Goal: Information Seeking & Learning: Learn about a topic

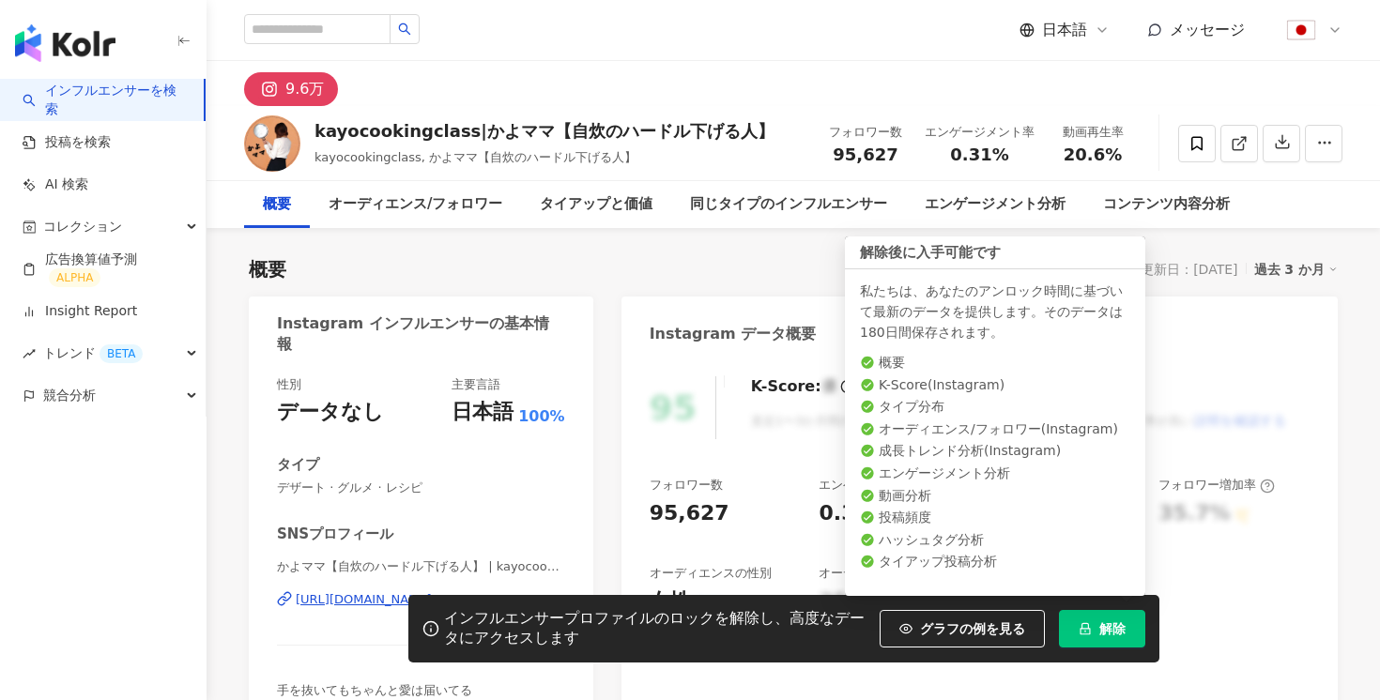
click at [1103, 629] on span "解除" at bounding box center [1112, 629] width 26 height 15
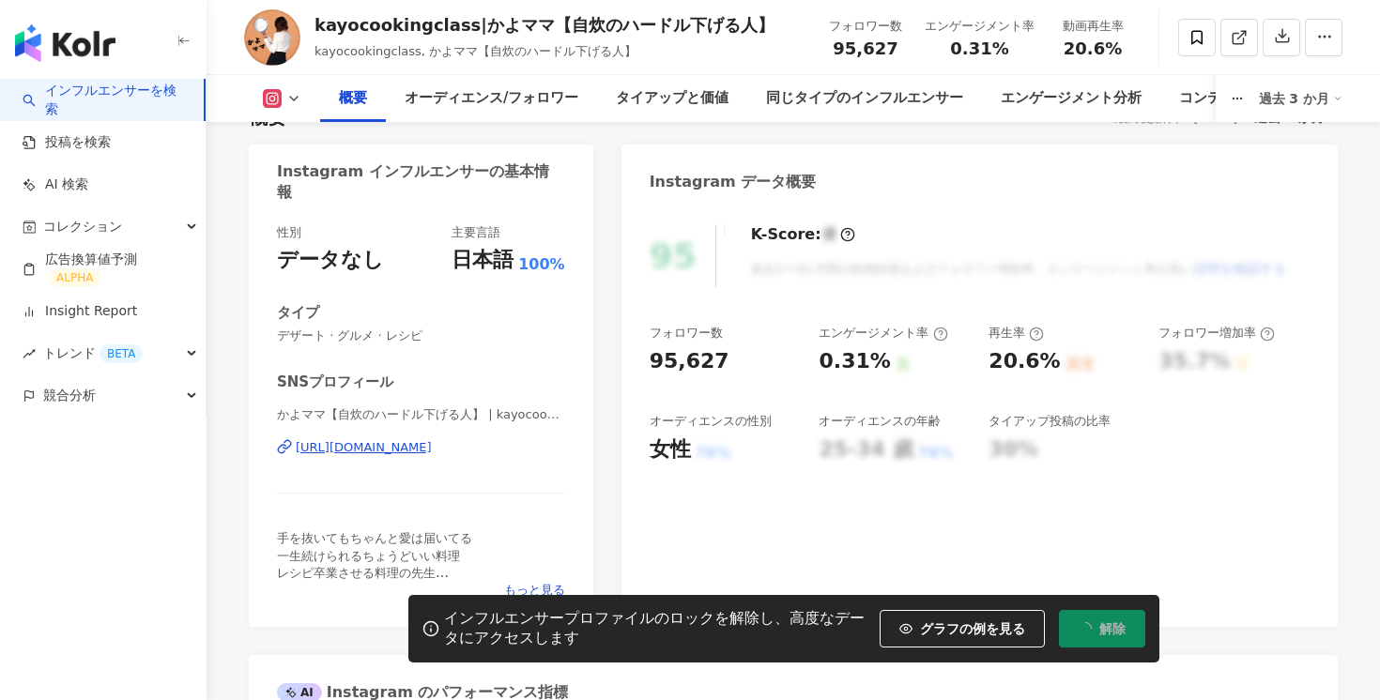
scroll to position [166, 0]
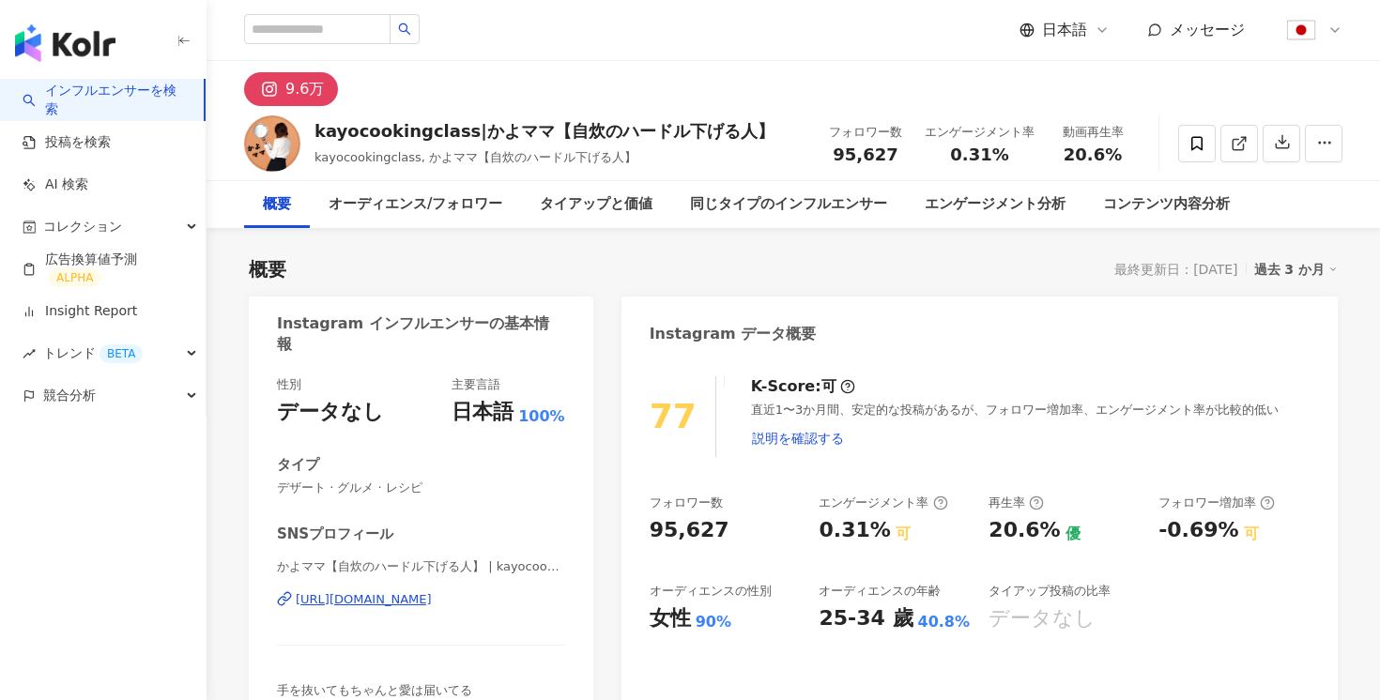
click at [1292, 262] on div "過去 3 か月" at bounding box center [1296, 269] width 84 height 24
click at [1283, 367] on ul "過去 3 か月 過去 6 か月" at bounding box center [1307, 326] width 100 height 83
click at [1283, 351] on link "過去 6 か月" at bounding box center [1306, 345] width 69 height 21
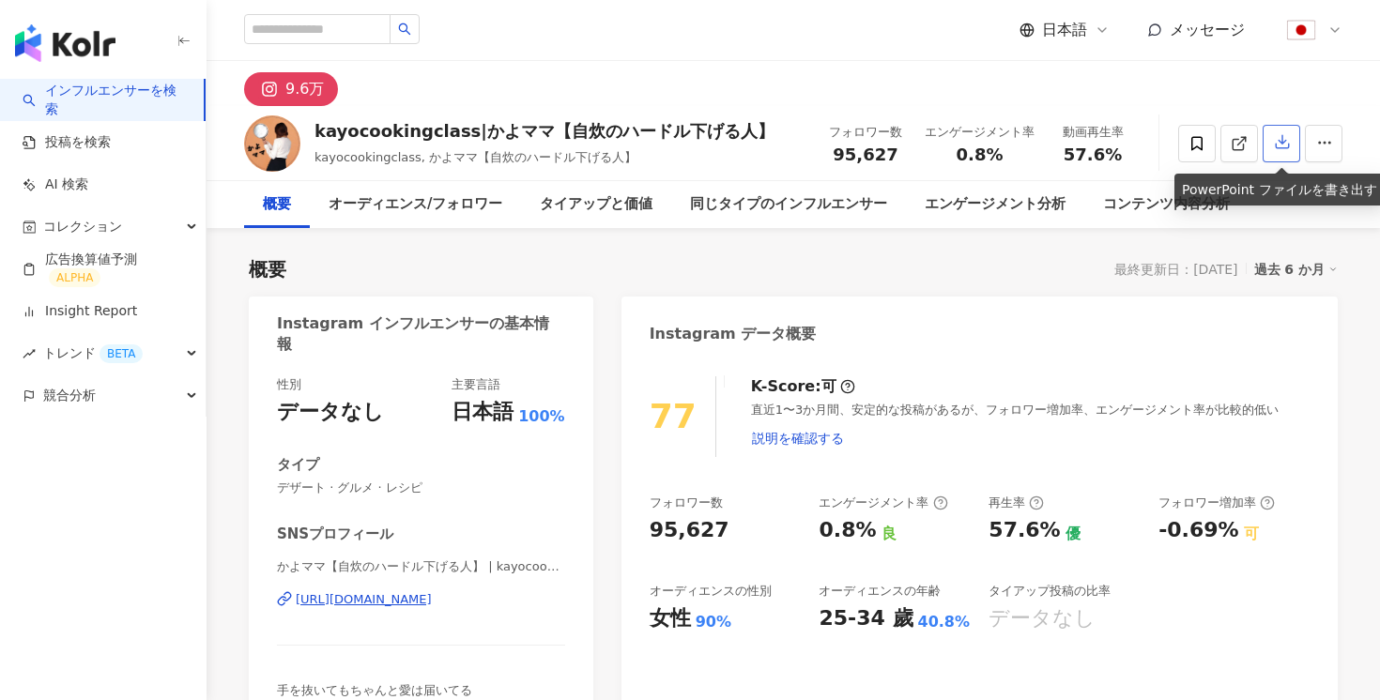
click at [1289, 140] on icon "button" at bounding box center [1282, 141] width 17 height 17
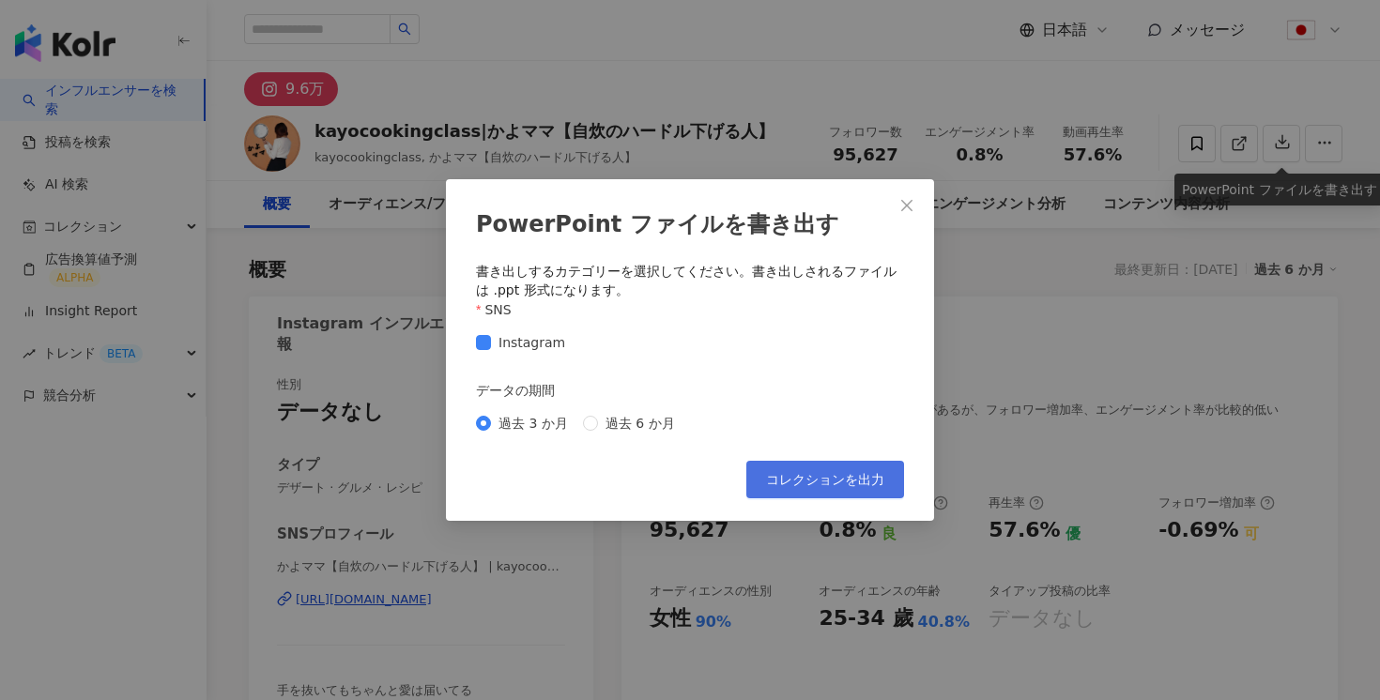
click at [831, 476] on span "コレクションを出力" at bounding box center [825, 479] width 118 height 15
click at [900, 202] on icon "close" at bounding box center [906, 205] width 15 height 15
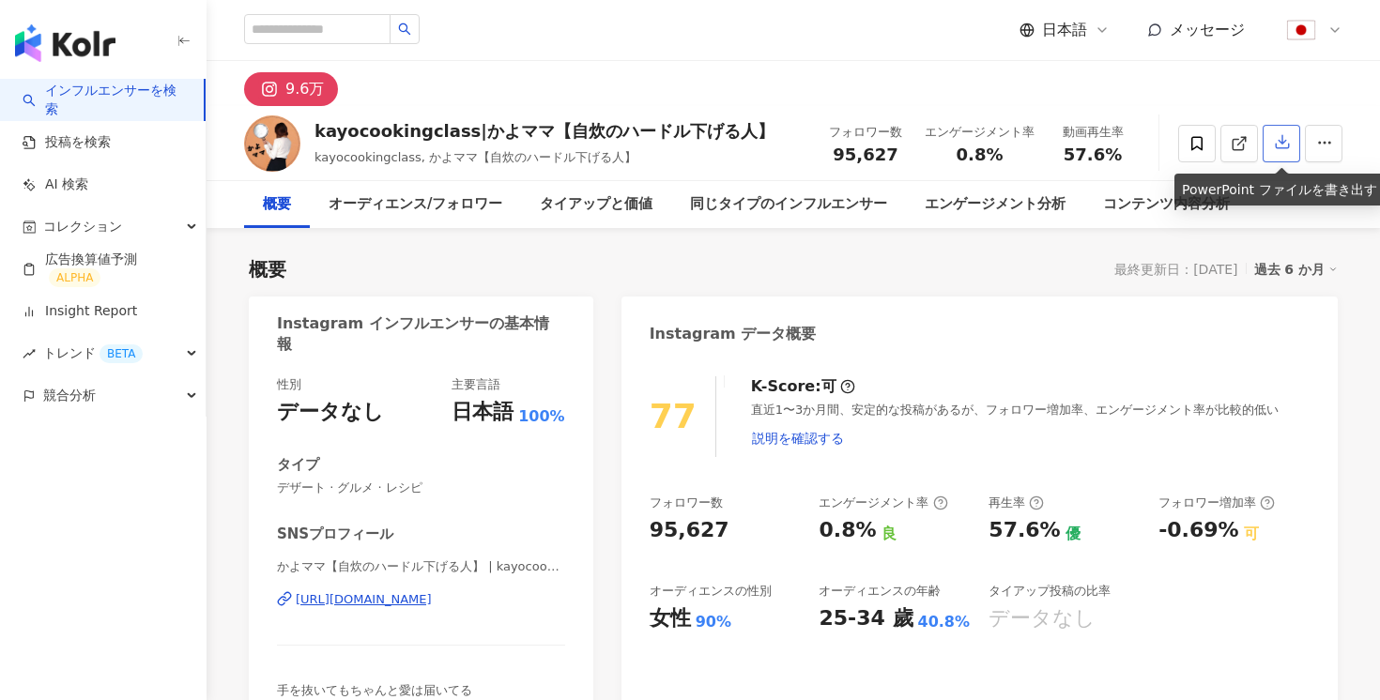
click at [1275, 138] on icon "button" at bounding box center [1282, 141] width 17 height 17
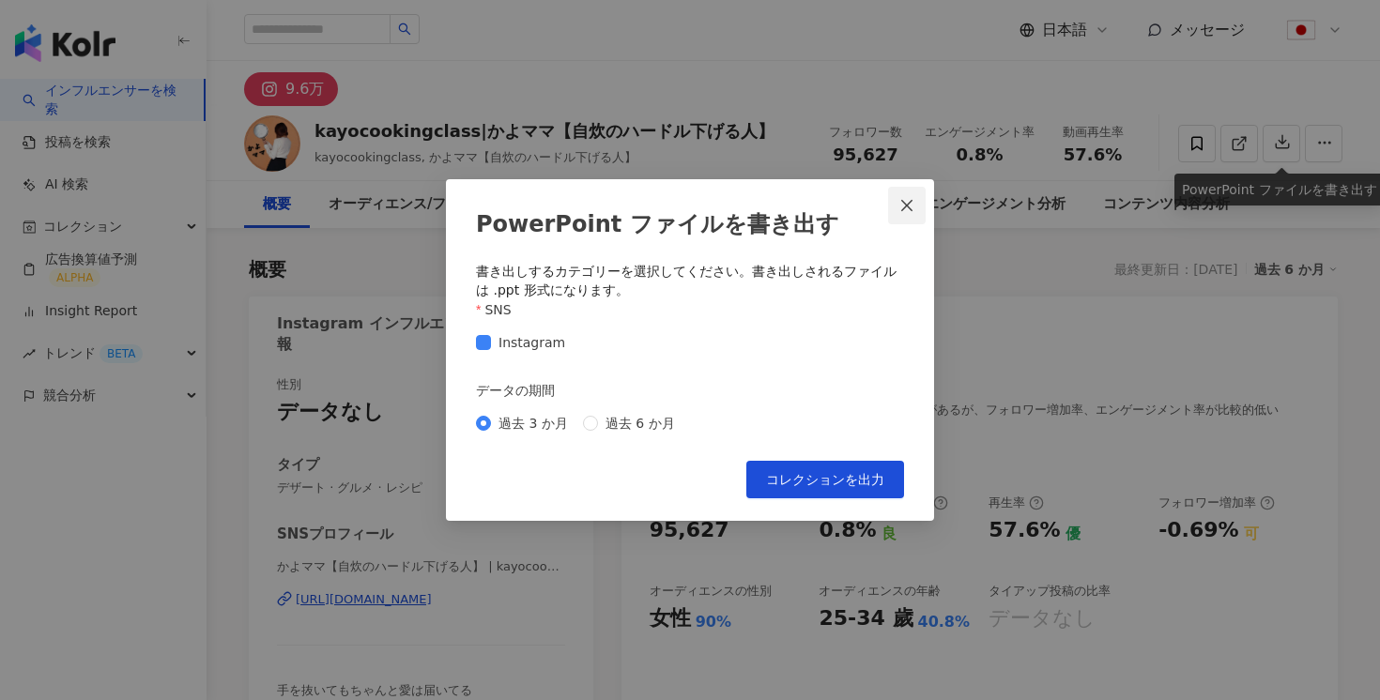
click at [911, 212] on icon "close" at bounding box center [906, 205] width 15 height 15
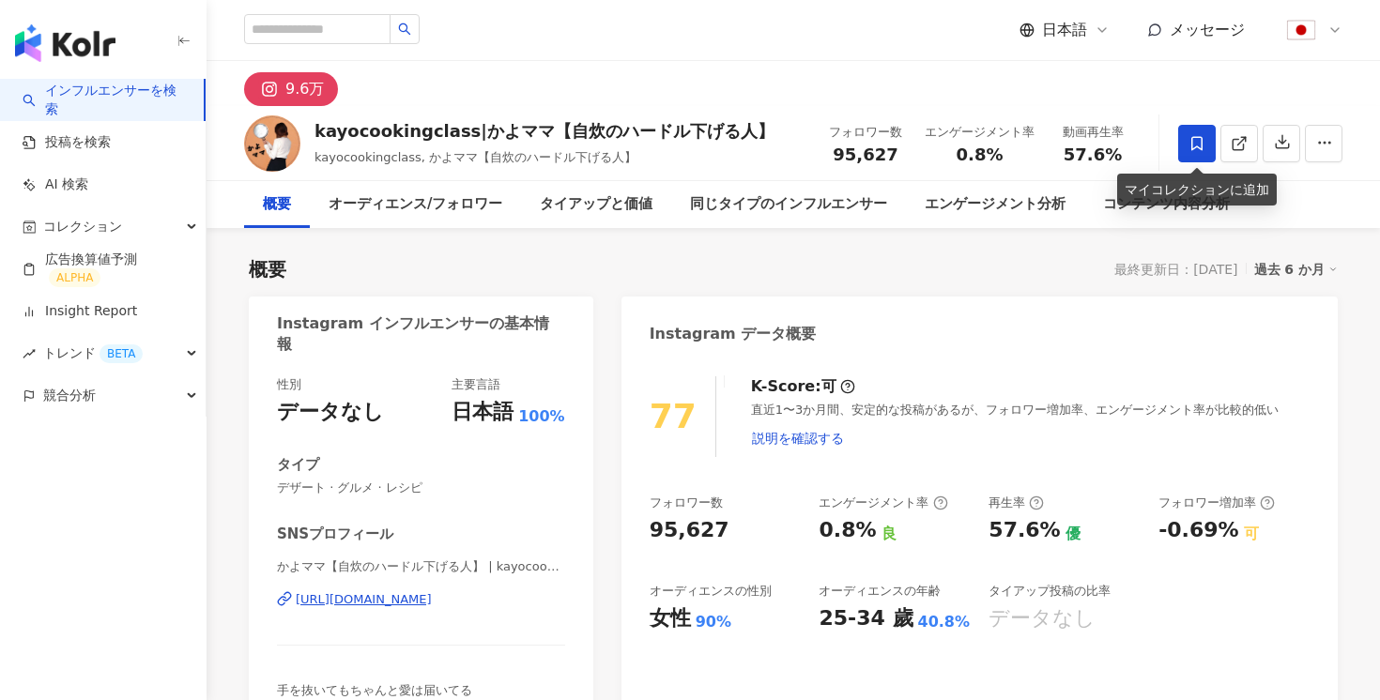
click at [1192, 143] on icon at bounding box center [1196, 143] width 11 height 14
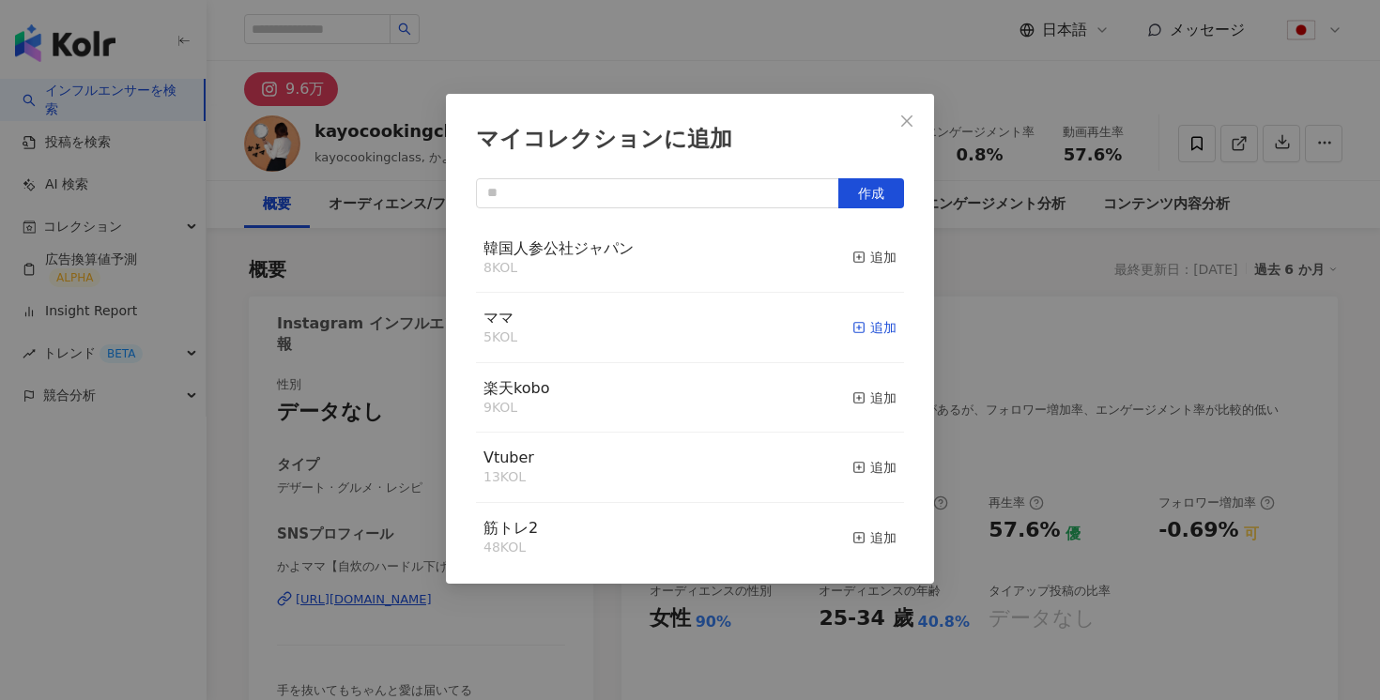
click at [871, 326] on div "追加" at bounding box center [875, 327] width 44 height 21
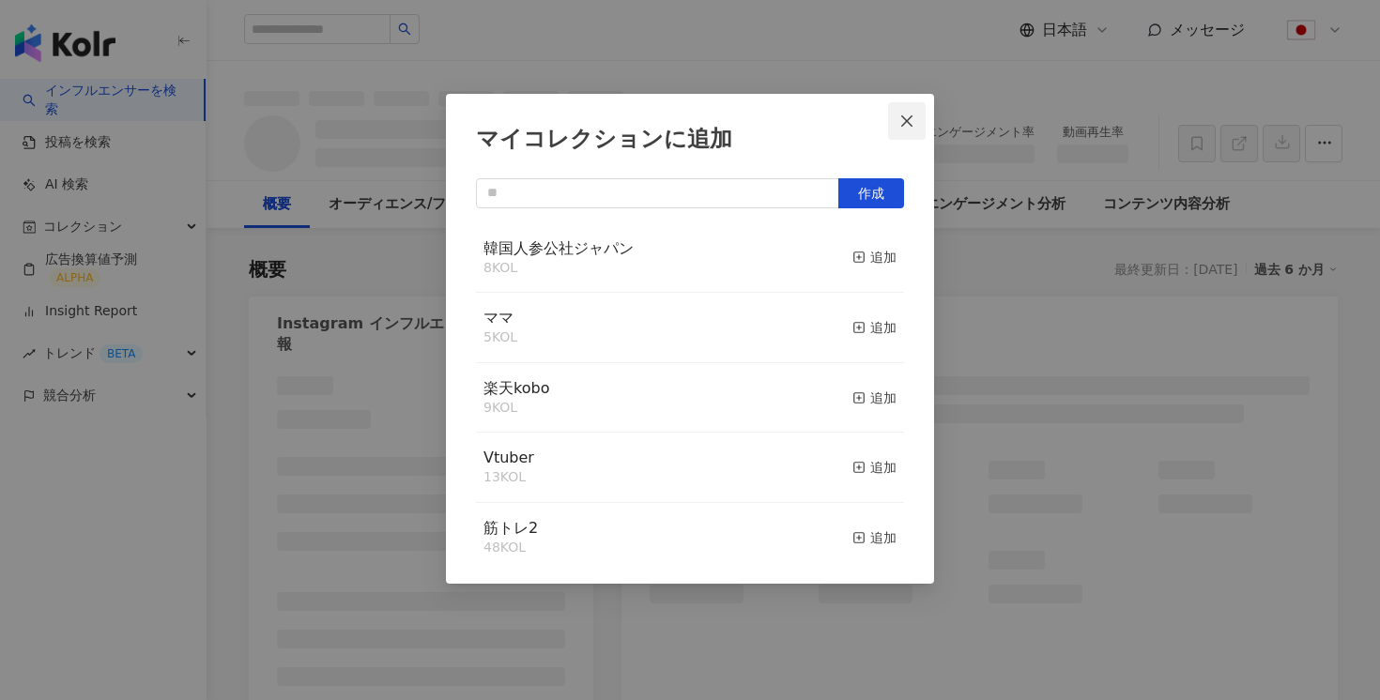
click at [900, 121] on icon "close" at bounding box center [906, 121] width 15 height 15
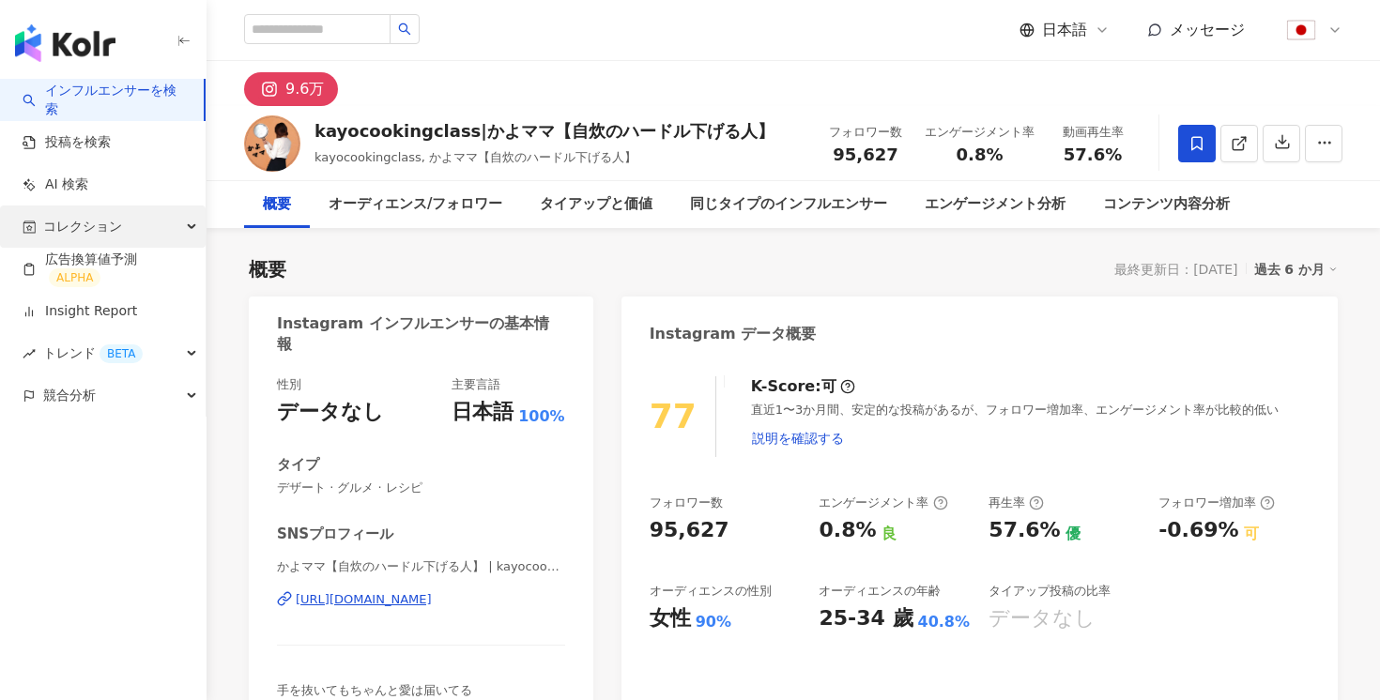
click at [113, 236] on span "コレクション" at bounding box center [82, 227] width 79 height 42
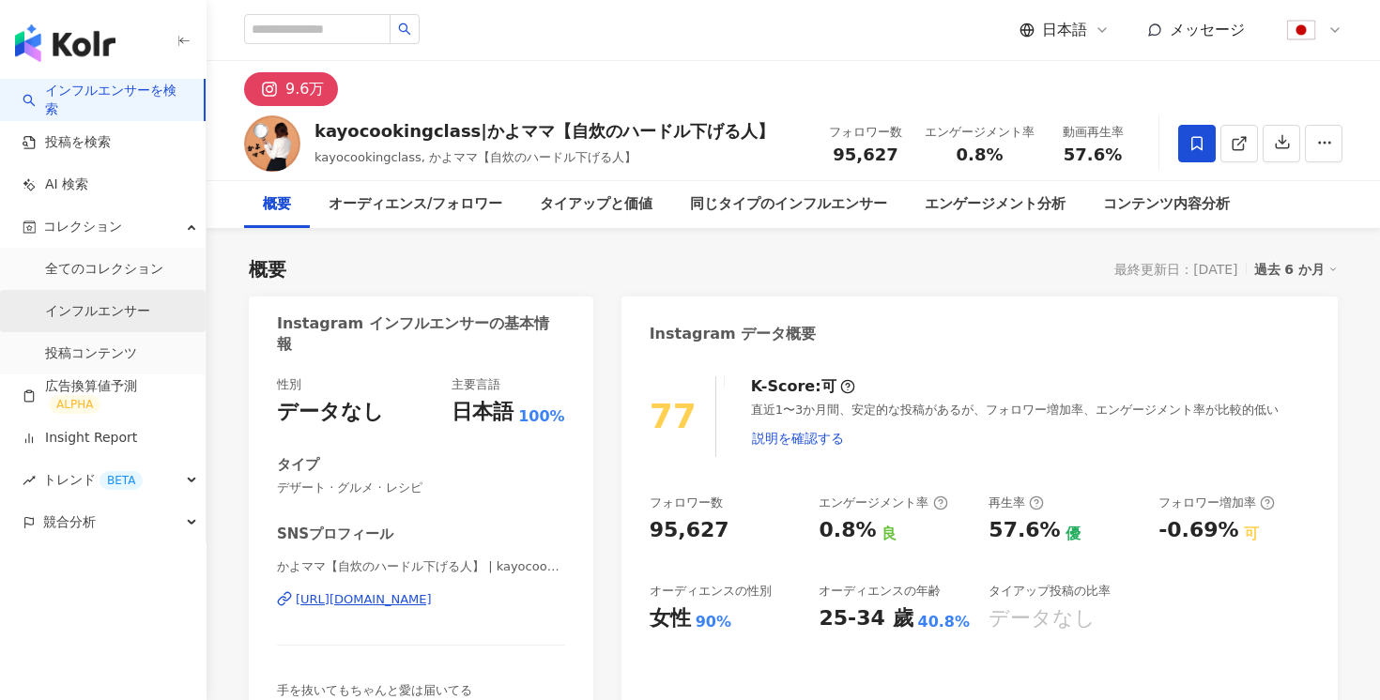
click at [88, 319] on link "インフルエンサー" at bounding box center [97, 311] width 105 height 19
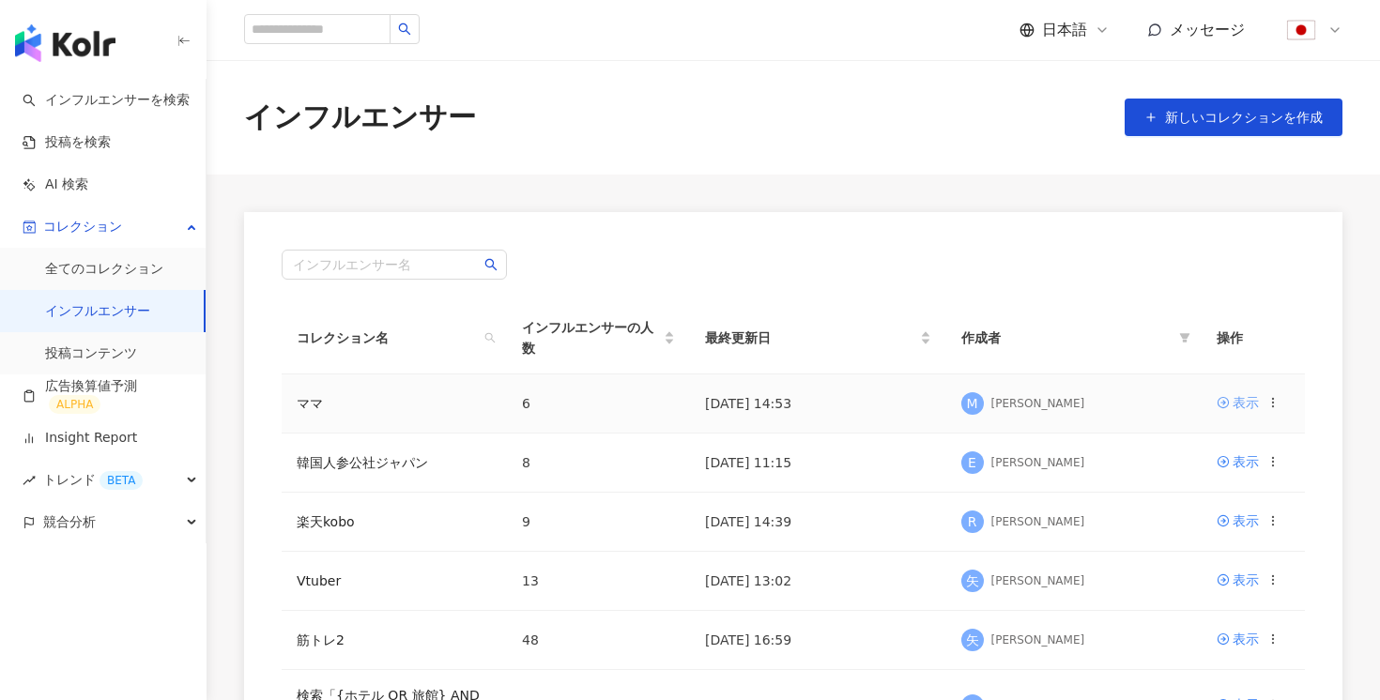
click at [1229, 397] on icon at bounding box center [1223, 402] width 13 height 13
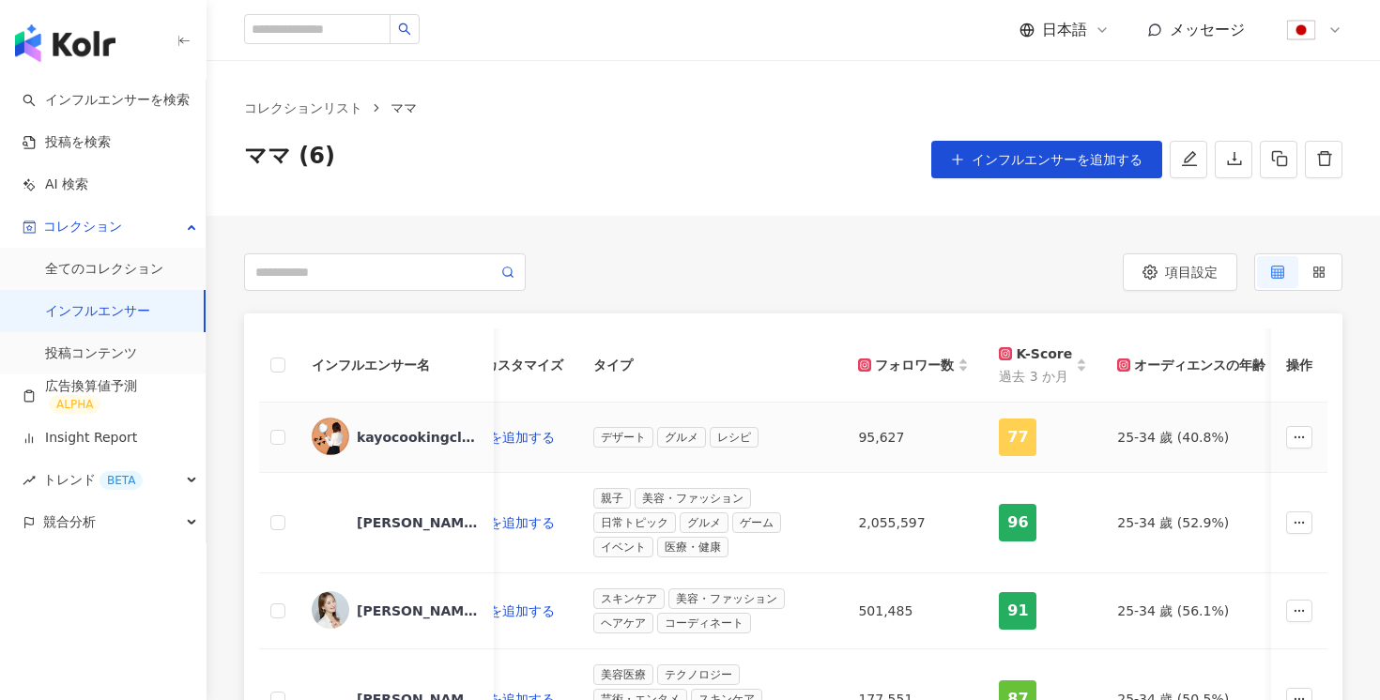
scroll to position [0, 613]
click at [1236, 177] on button "button" at bounding box center [1234, 160] width 38 height 38
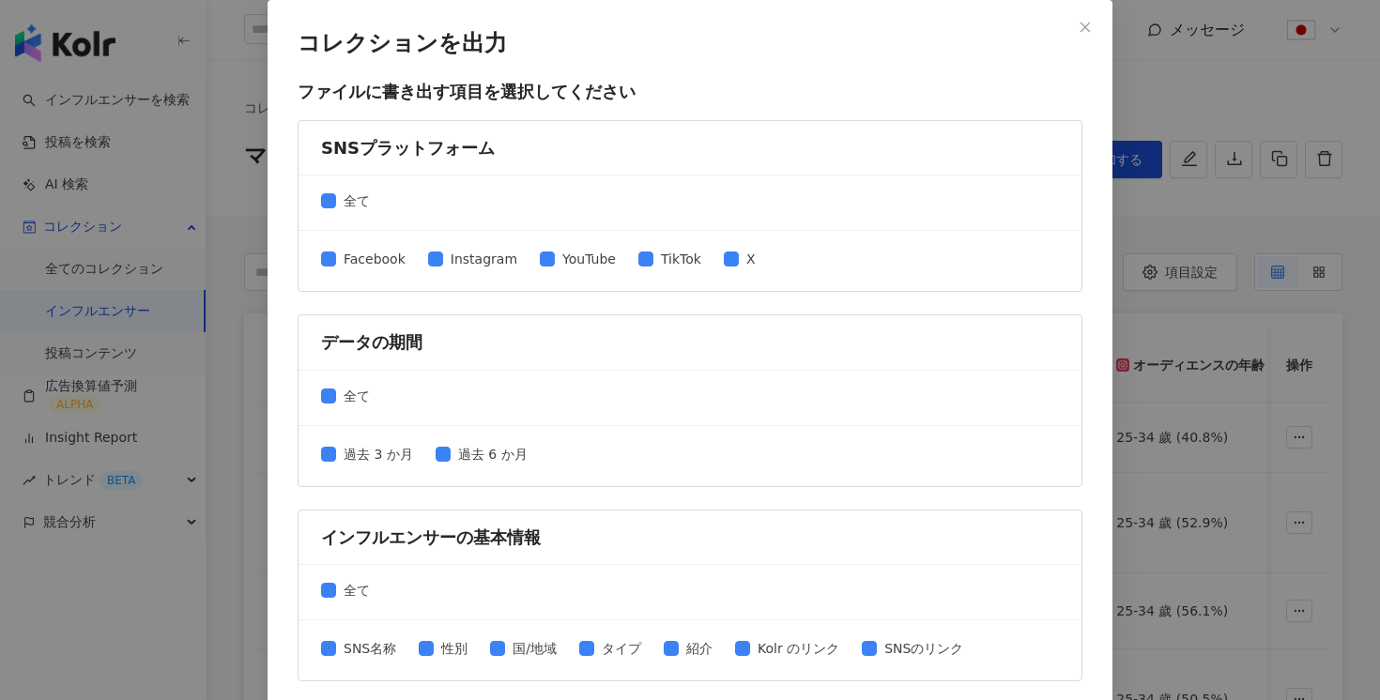
scroll to position [831, 0]
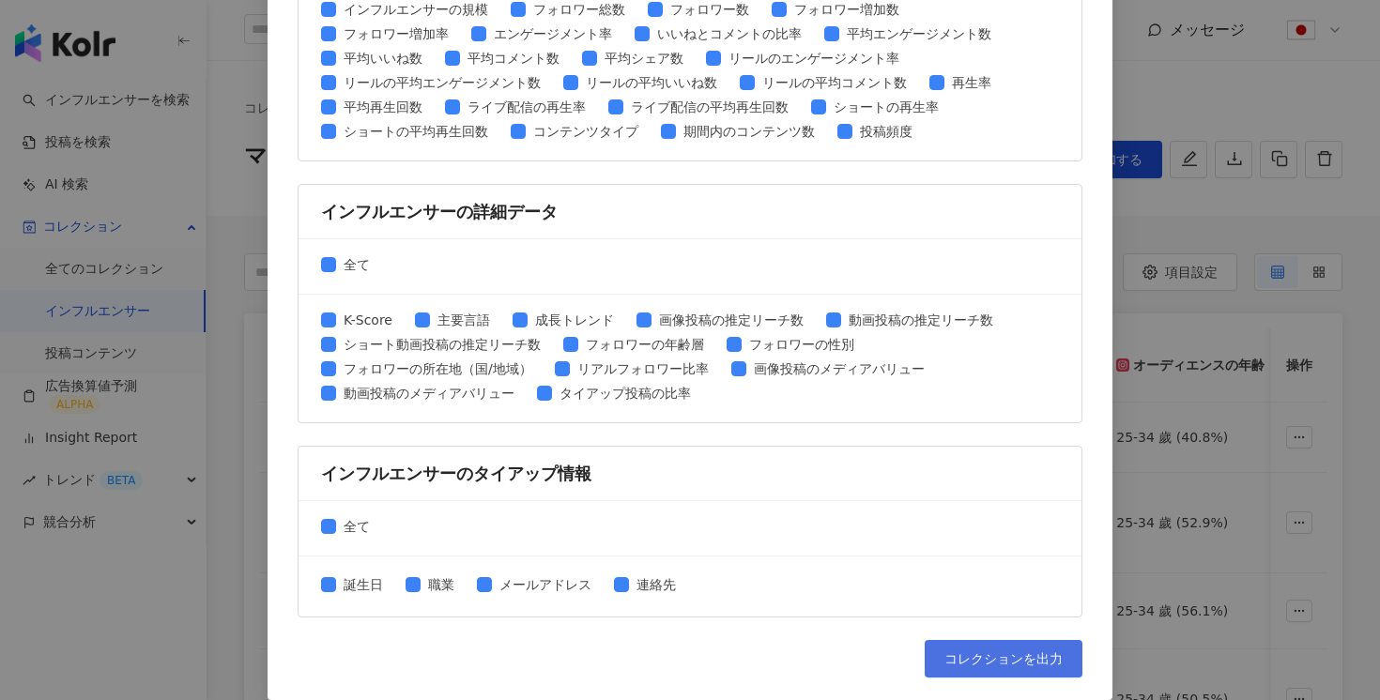
click at [986, 668] on button "コレクションを出力" at bounding box center [1004, 659] width 158 height 38
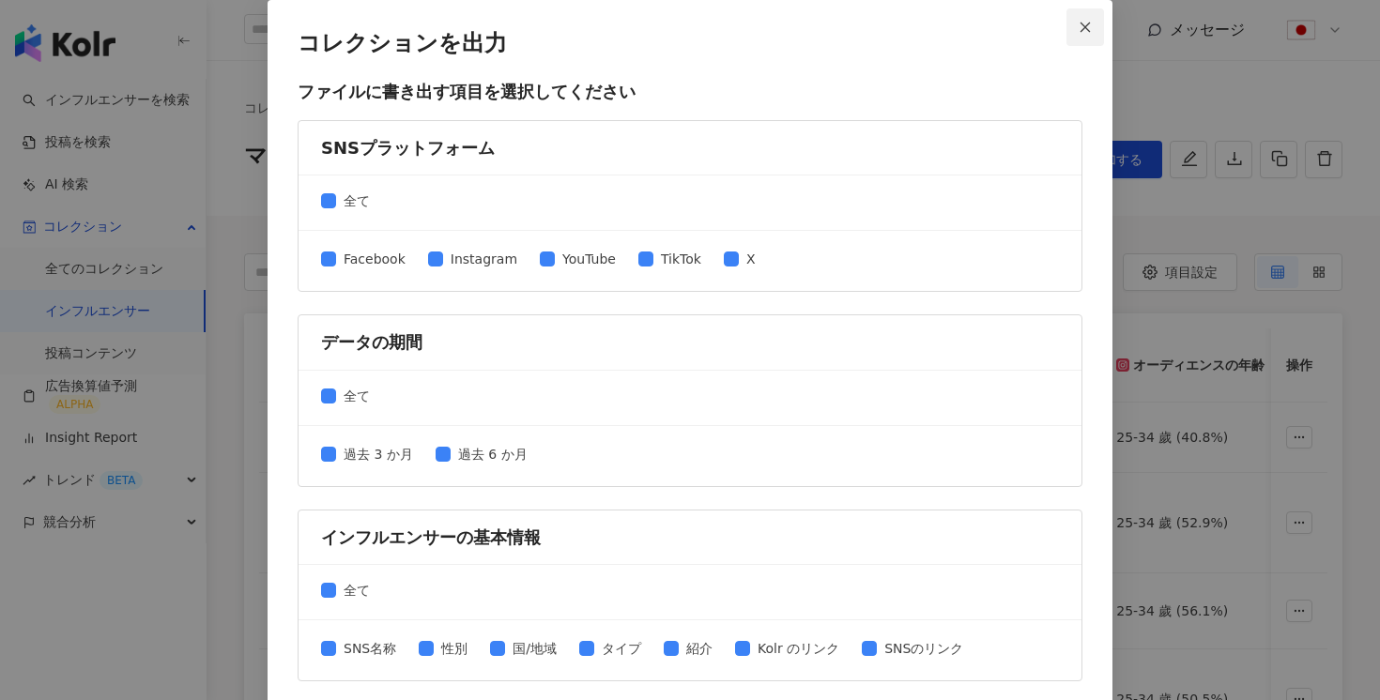
click at [1080, 21] on icon "close" at bounding box center [1085, 27] width 13 height 13
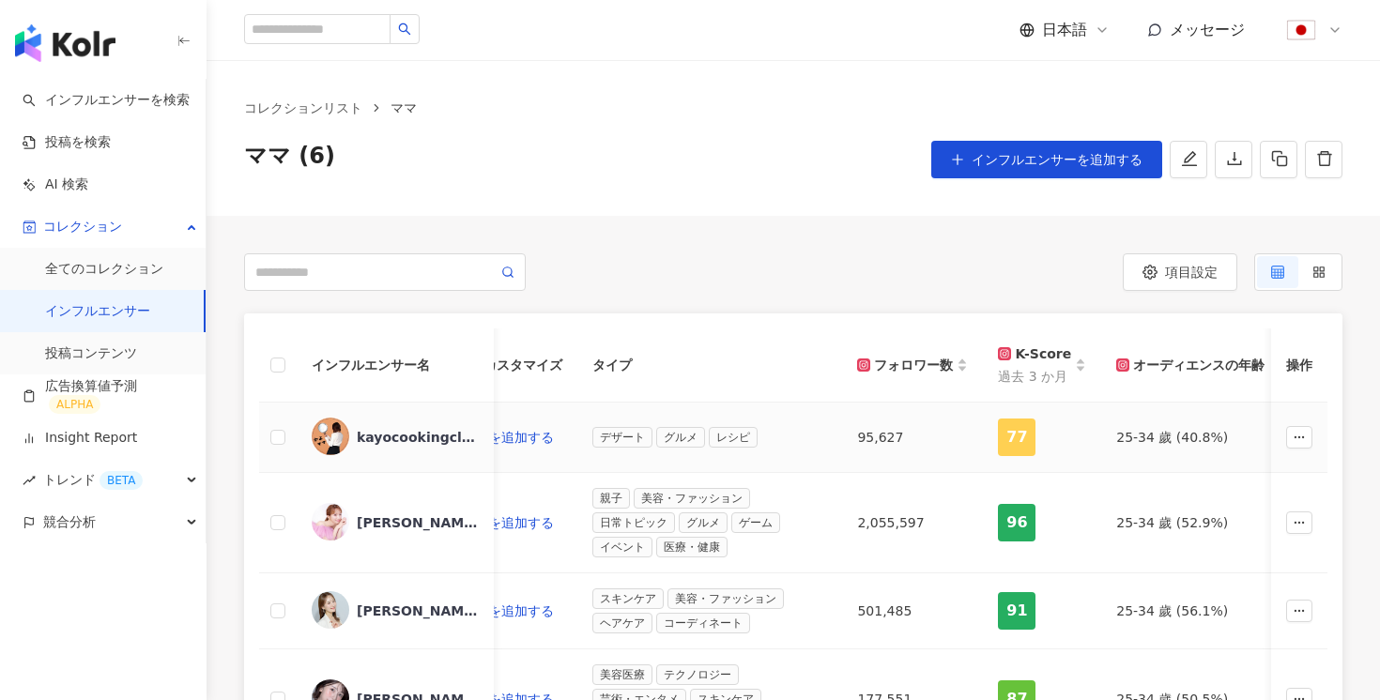
click at [418, 433] on div "kayocookingclass|かよママ【自炊のハードル下げる人】" at bounding box center [418, 437] width 122 height 19
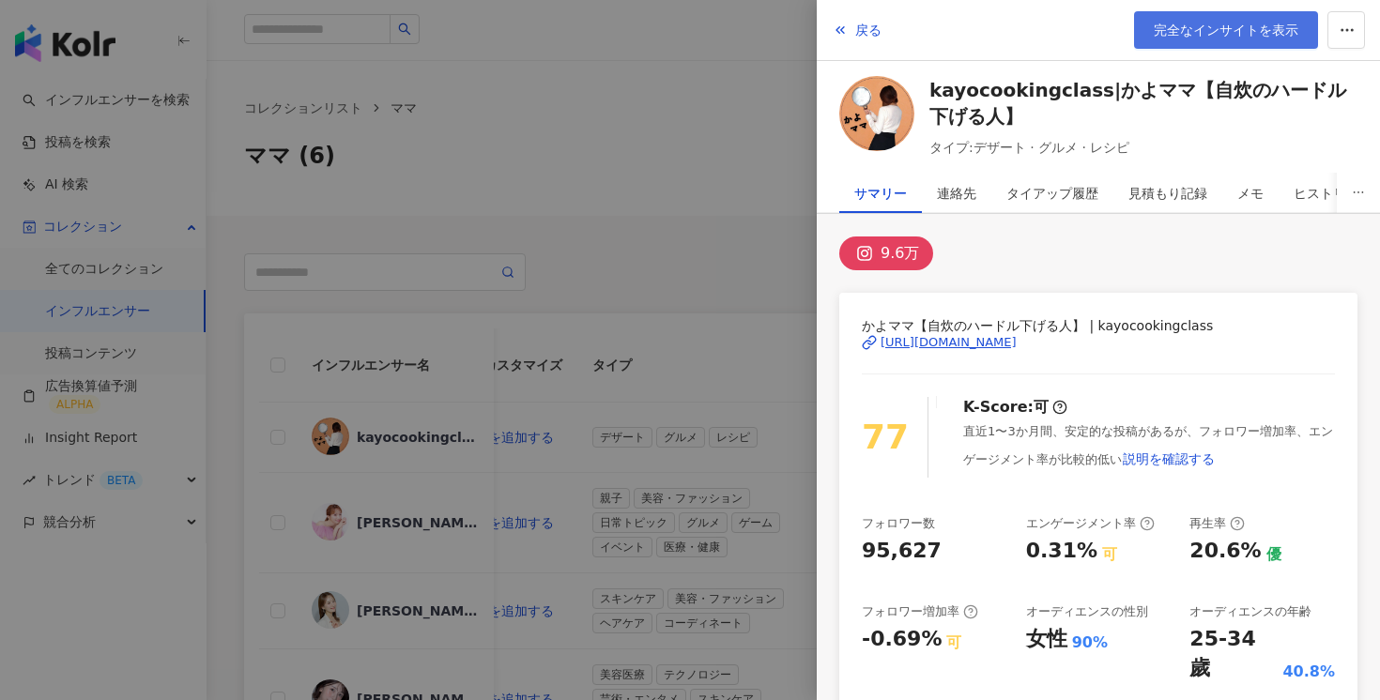
click at [1224, 33] on span "完全なインサイトを表示" at bounding box center [1226, 30] width 145 height 15
click at [1255, 36] on span "完全なインサイトを表示" at bounding box center [1226, 30] width 145 height 15
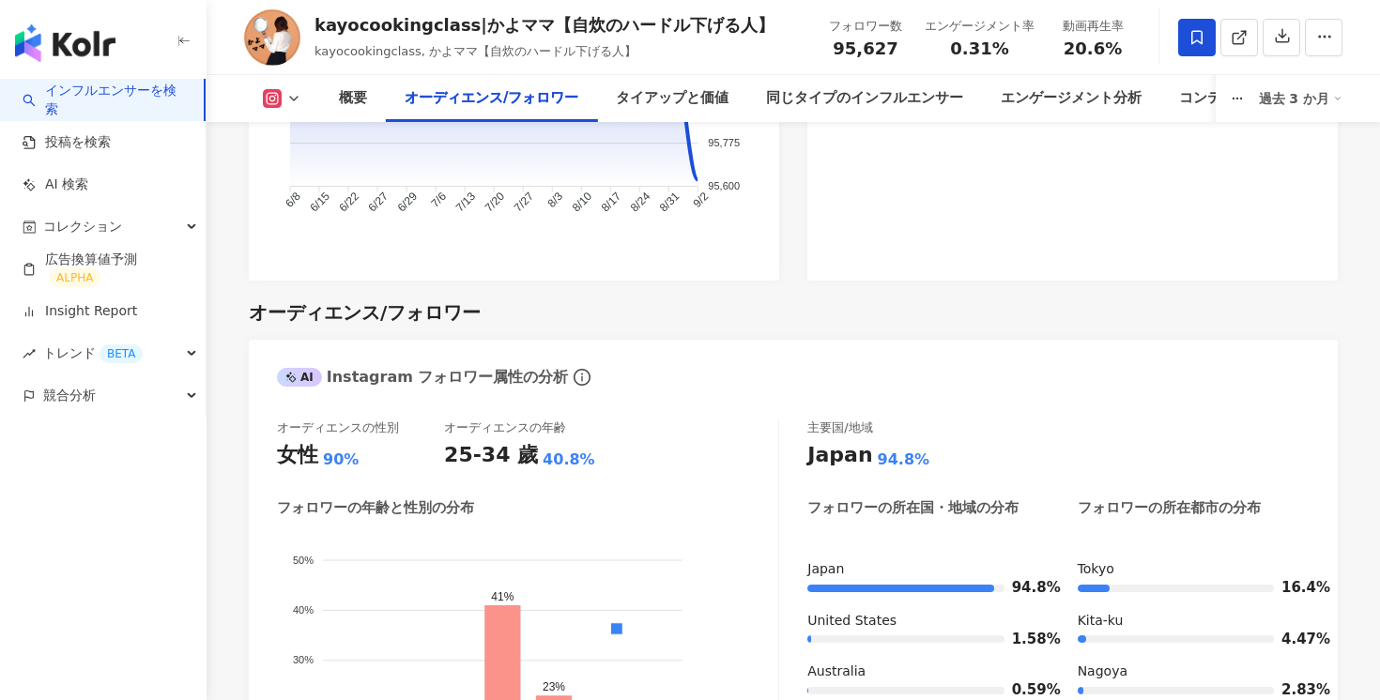
scroll to position [1800, 0]
